Goal: Register for event/course

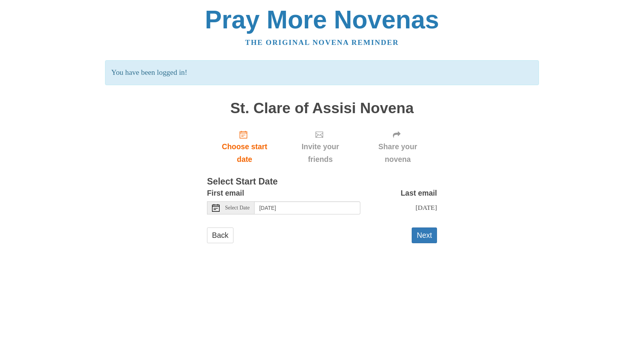
click at [248, 208] on span "Select Date" at bounding box center [237, 207] width 25 height 5
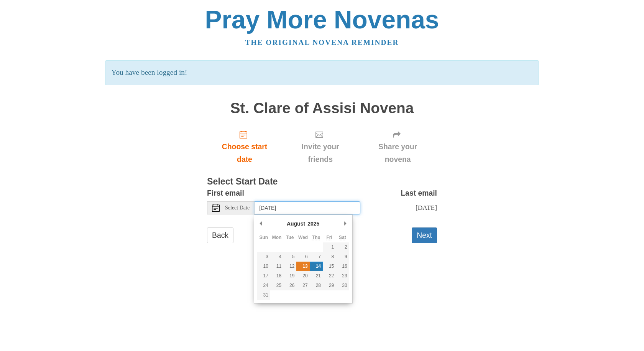
type input "Wednesday, August 13th"
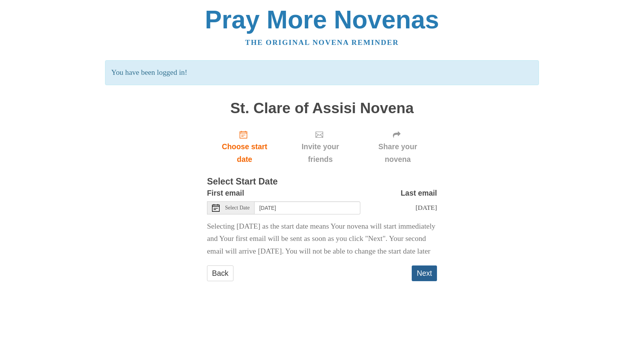
click at [416, 281] on button "Next" at bounding box center [423, 273] width 25 height 16
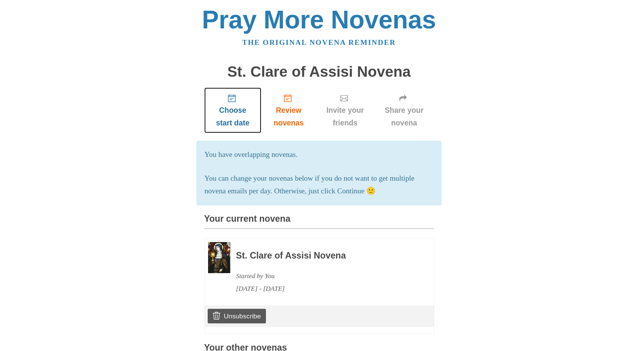
click at [233, 105] on span "Choose start date" at bounding box center [233, 116] width 42 height 25
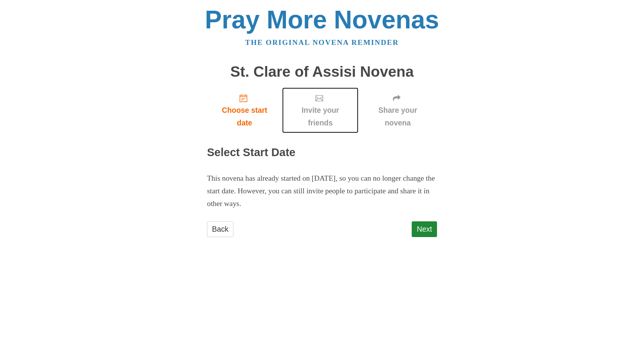
click at [321, 97] on icon "Invite your friends" at bounding box center [319, 98] width 8 height 8
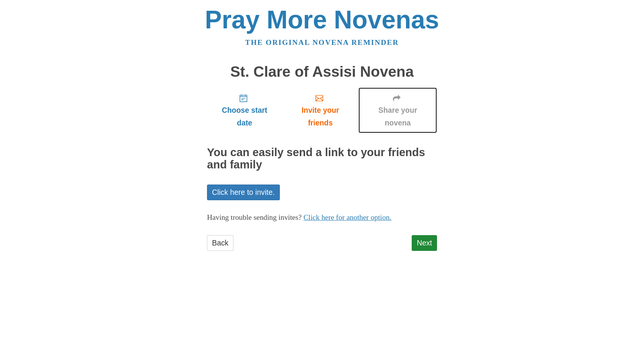
click at [396, 100] on icon "Share your novena" at bounding box center [397, 98] width 8 height 8
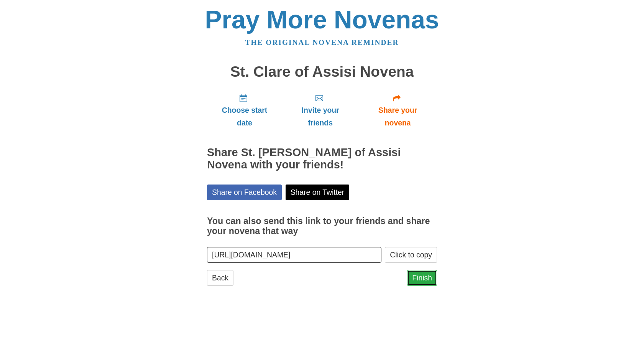
click at [416, 278] on link "Finish" at bounding box center [422, 278] width 30 height 16
